Goal: Find specific page/section: Find specific page/section

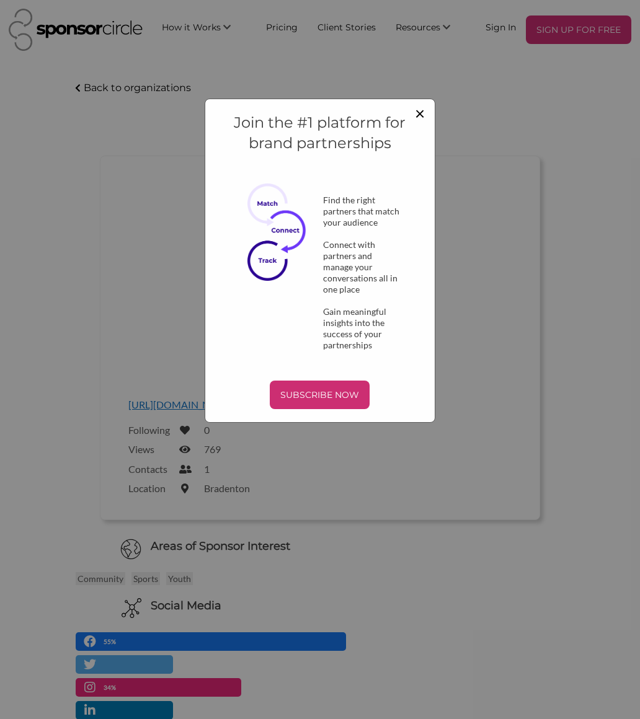
click at [415, 117] on span "×" at bounding box center [420, 112] width 10 height 21
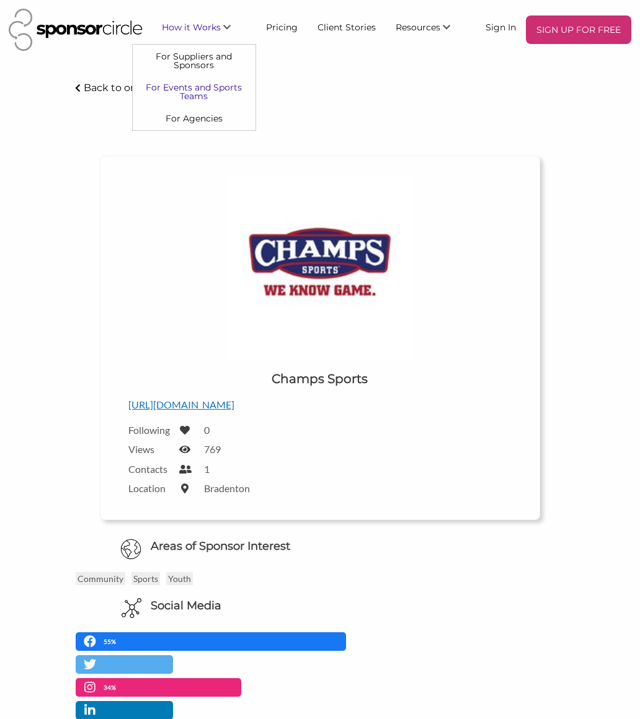
click at [218, 81] on link "For Events and Sports Teams" at bounding box center [194, 91] width 123 height 31
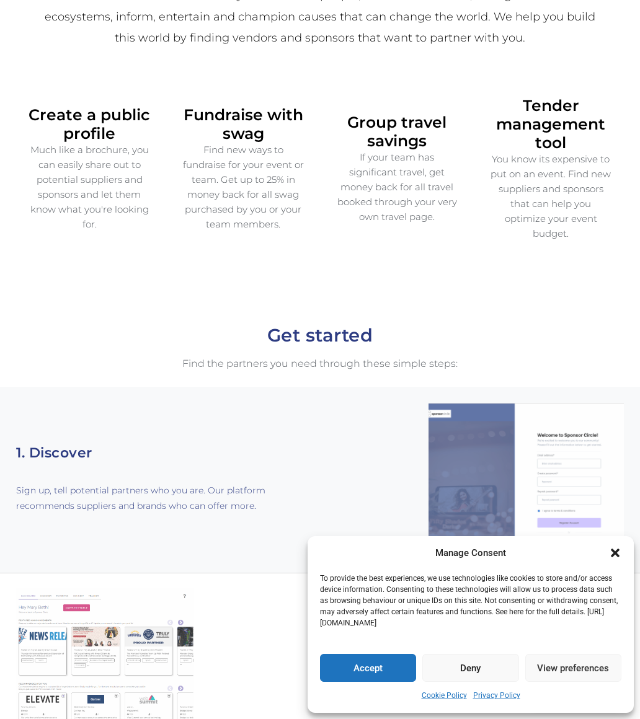
scroll to position [532, 0]
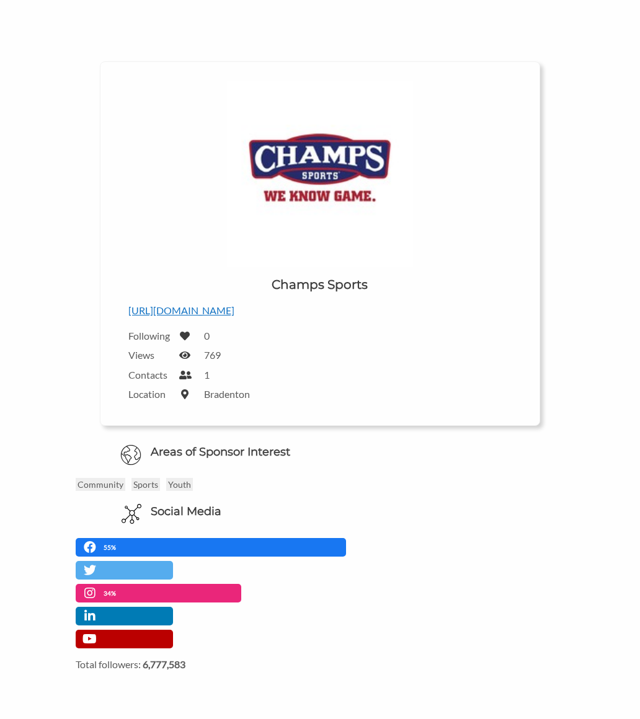
scroll to position [101, 0]
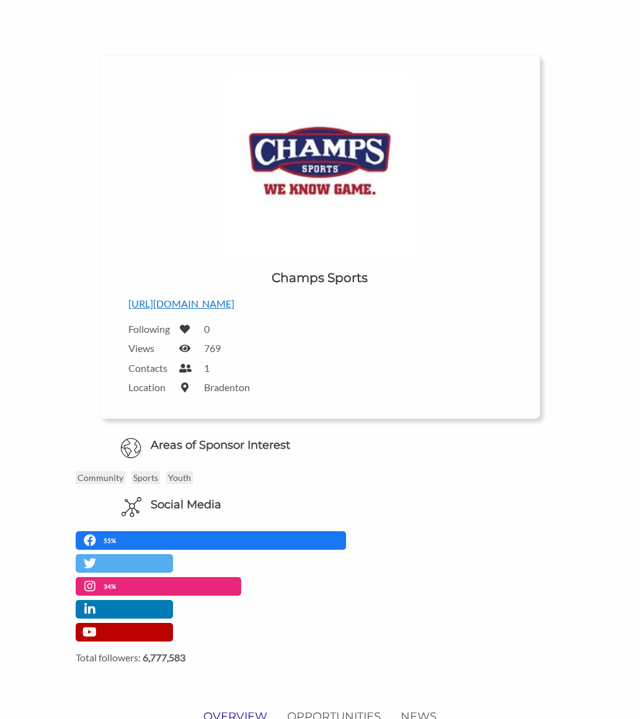
click at [151, 299] on p "[URL][DOMAIN_NAME]" at bounding box center [319, 304] width 383 height 16
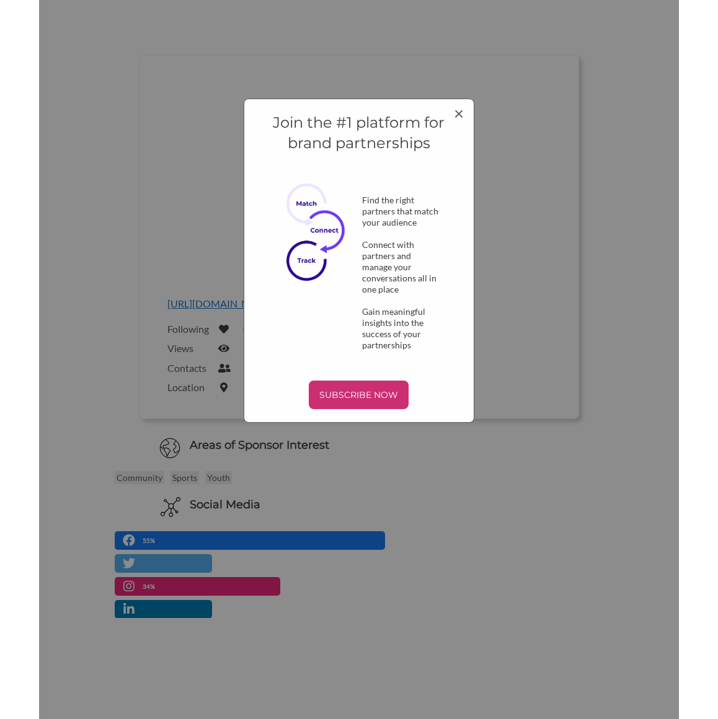
scroll to position [0, 0]
